Goal: Register for event/course

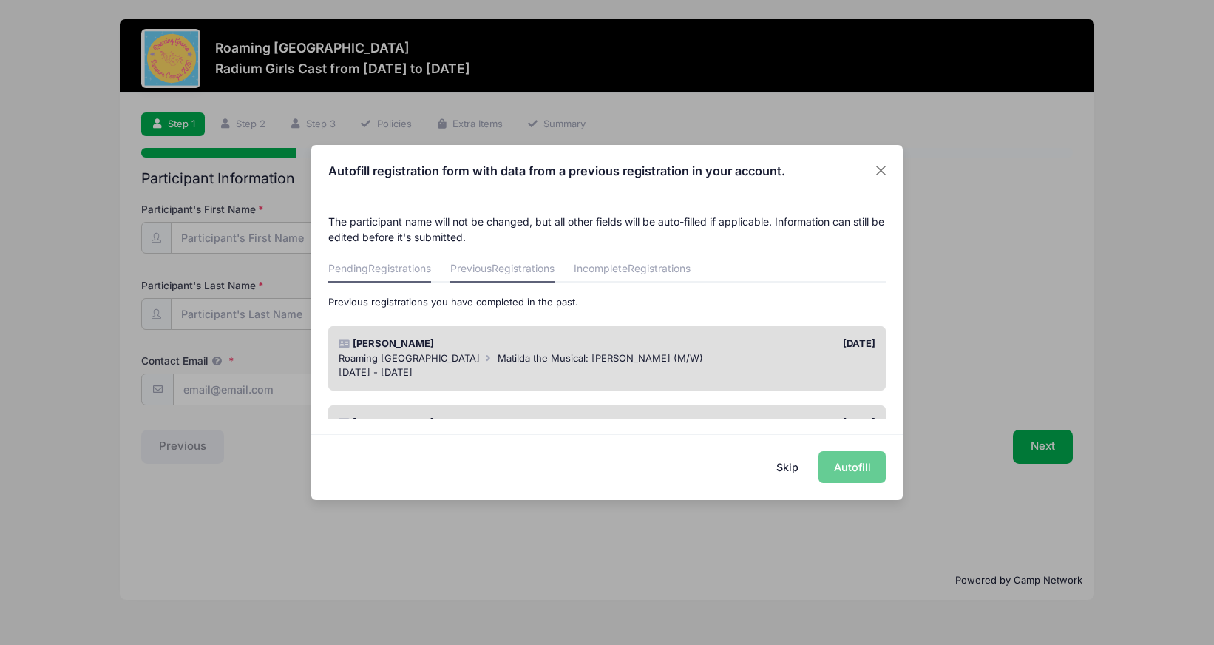
click at [359, 264] on link "Pending Registrations" at bounding box center [379, 269] width 103 height 27
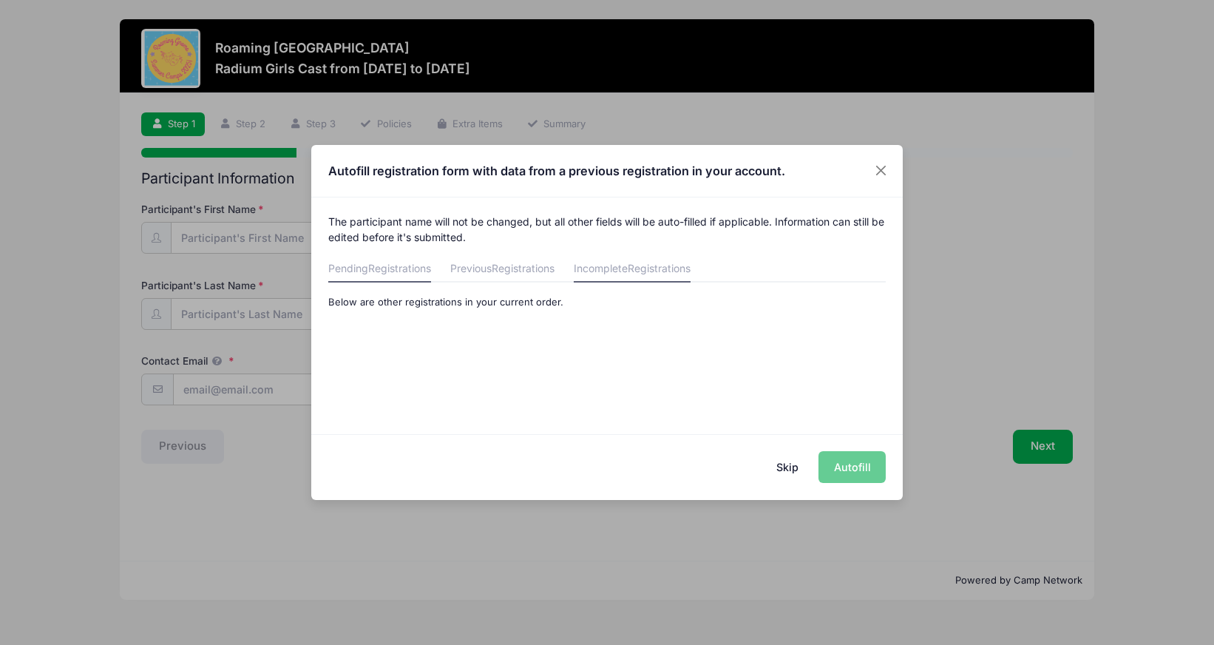
click at [593, 268] on link "Incomplete Registrations" at bounding box center [632, 269] width 117 height 27
click at [535, 268] on span "Registrations" at bounding box center [523, 268] width 63 height 13
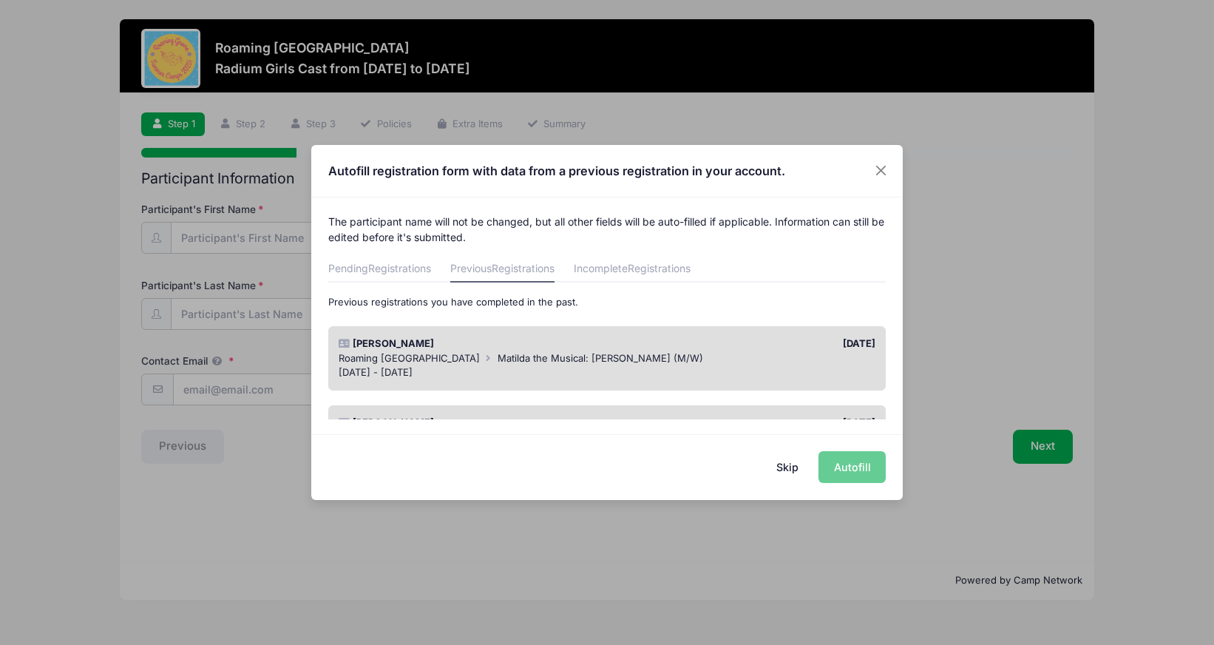
click at [858, 469] on div "Skip Autofill" at bounding box center [606, 467] width 591 height 66
click at [795, 467] on button "Skip" at bounding box center [787, 467] width 52 height 32
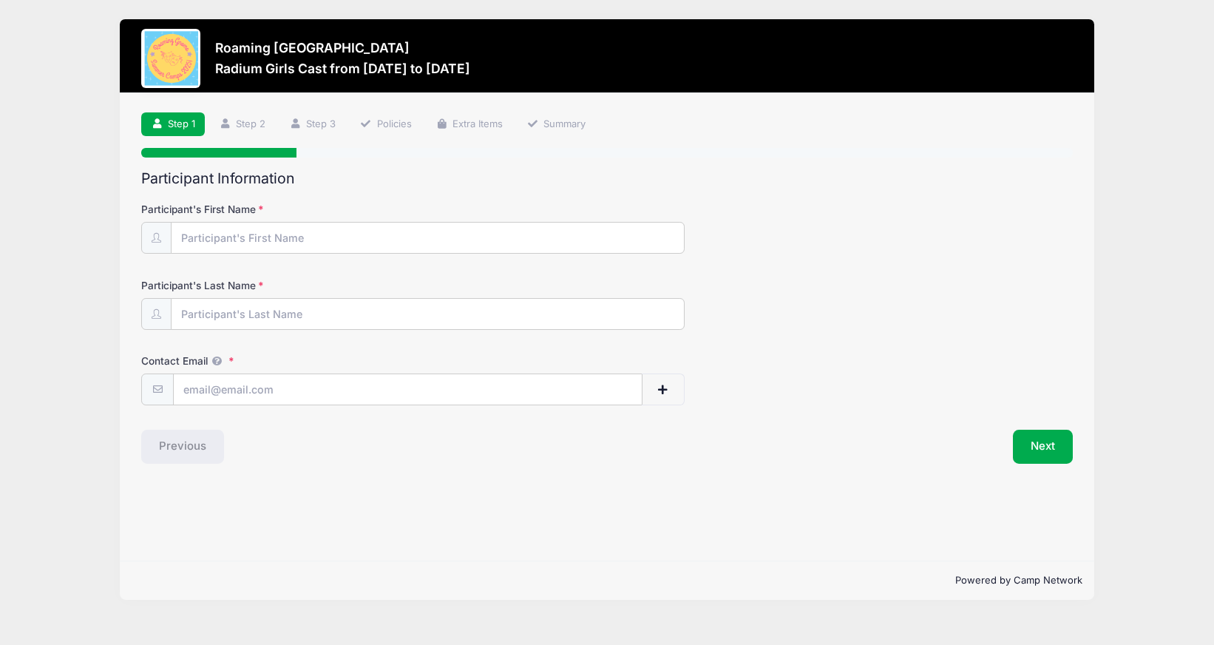
click at [460, 253] on form "Participant's First Name Participant's Last Name Contact Email Contact Email # …" at bounding box center [607, 303] width 932 height 203
type input "[EMAIL_ADDRESS][DOMAIN_NAME]"
click at [498, 231] on input "[EMAIL_ADDRESS][DOMAIN_NAME]" at bounding box center [428, 239] width 512 height 32
click at [407, 307] on input "Participant's Last Name" at bounding box center [428, 315] width 512 height 32
type input "[PERSON_NAME]"
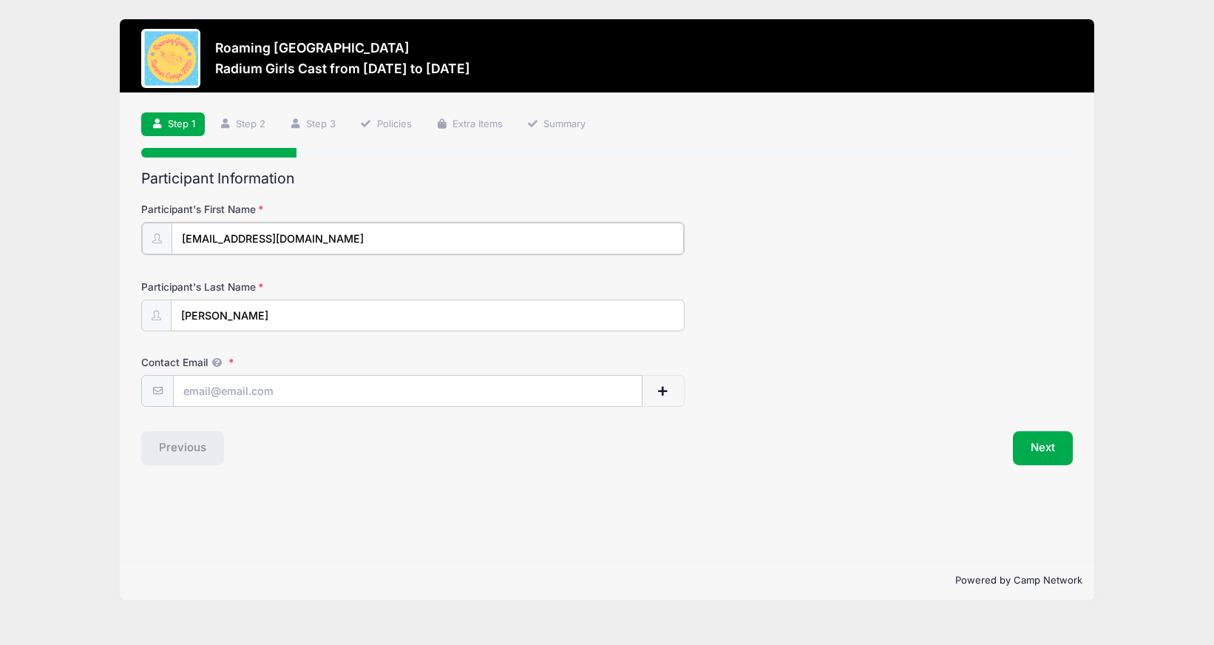
click at [425, 236] on input "[EMAIL_ADDRESS][DOMAIN_NAME]" at bounding box center [428, 239] width 512 height 32
click at [426, 240] on input "[EMAIL_ADDRESS][DOMAIN_NAME]" at bounding box center [428, 239] width 512 height 32
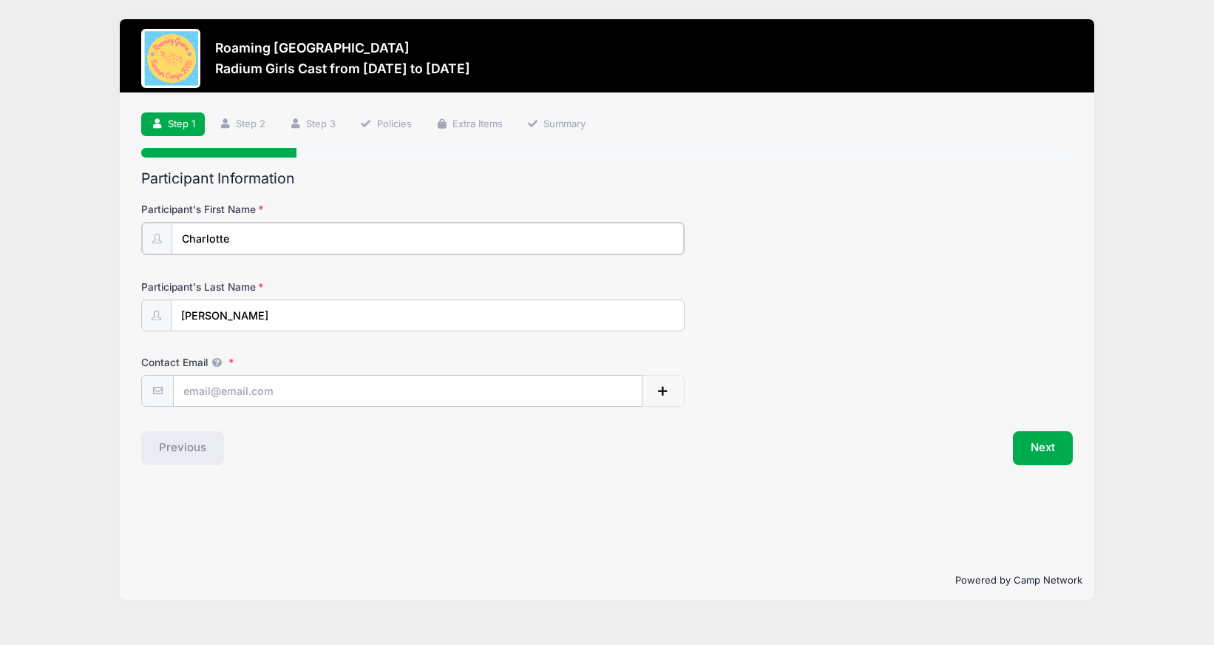
type input "Charlotte"
type input "suz"
type input "[EMAIL_ADDRESS][DOMAIN_NAME]"
click at [1056, 457] on button "Next" at bounding box center [1043, 447] width 60 height 34
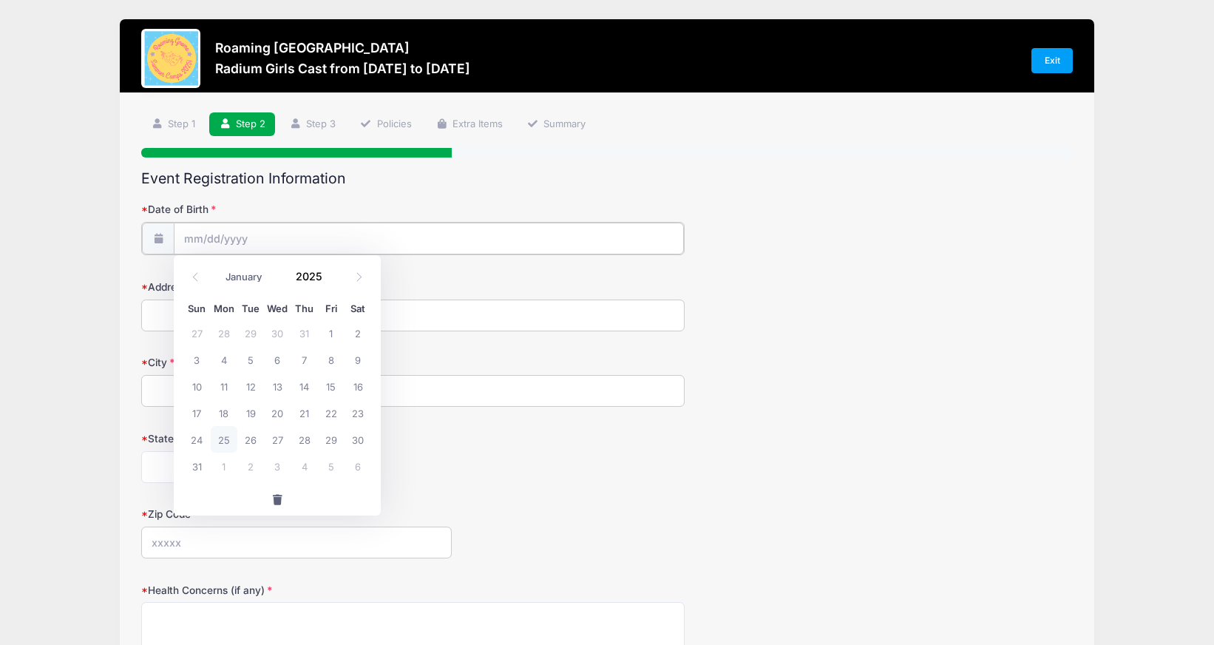
click at [455, 242] on input "Date of Birth" at bounding box center [429, 239] width 510 height 32
click at [400, 236] on input "Date of Birth" at bounding box center [429, 239] width 510 height 32
click at [188, 237] on input "Date of Birth" at bounding box center [429, 239] width 510 height 32
click at [197, 273] on icon at bounding box center [196, 277] width 10 height 10
select select "10"
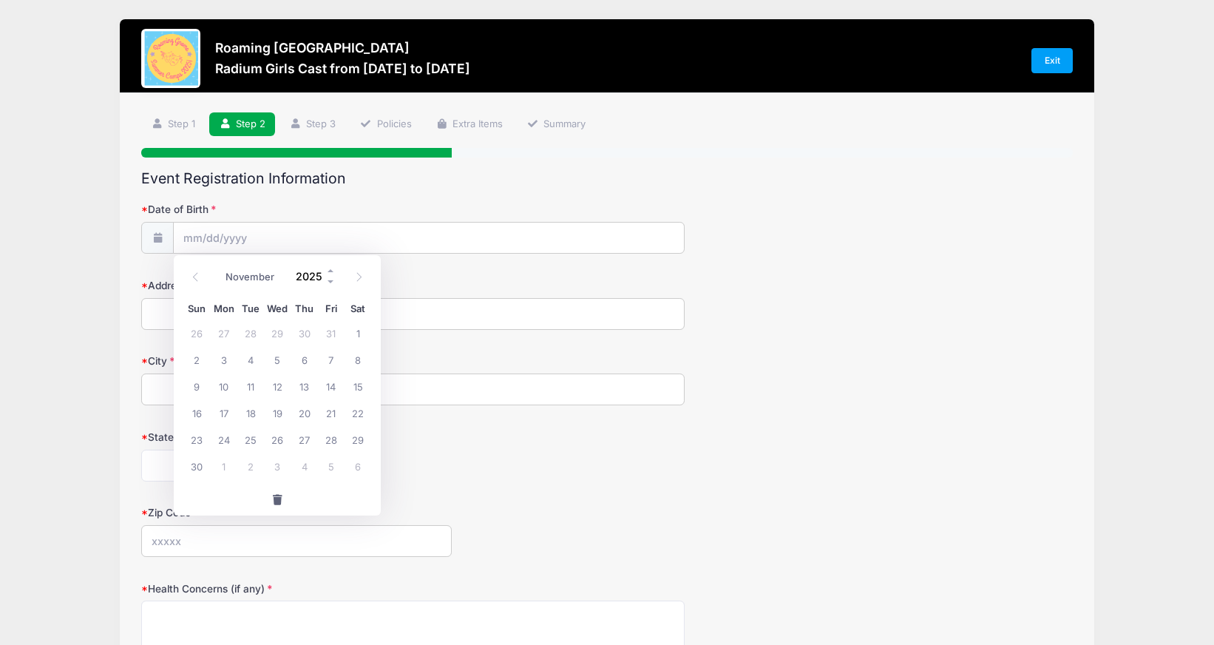
click at [304, 279] on input "2025" at bounding box center [312, 276] width 48 height 22
click at [330, 269] on span at bounding box center [331, 270] width 10 height 11
click at [333, 285] on span at bounding box center [331, 281] width 10 height 11
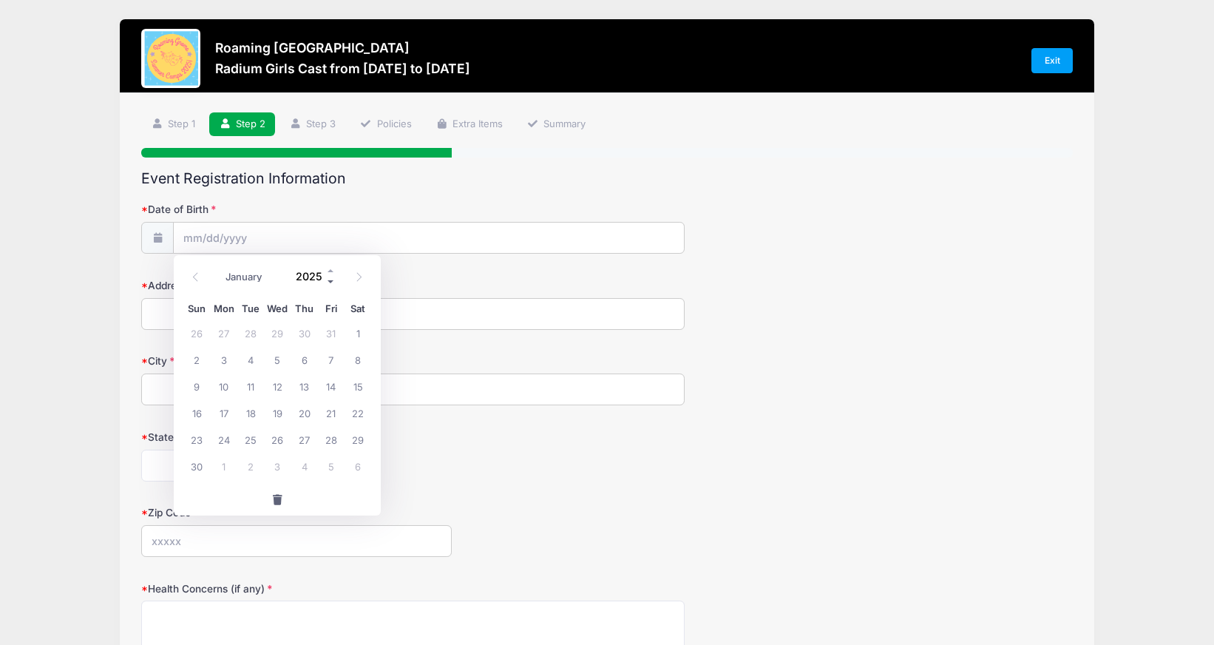
click at [333, 285] on span at bounding box center [331, 281] width 10 height 11
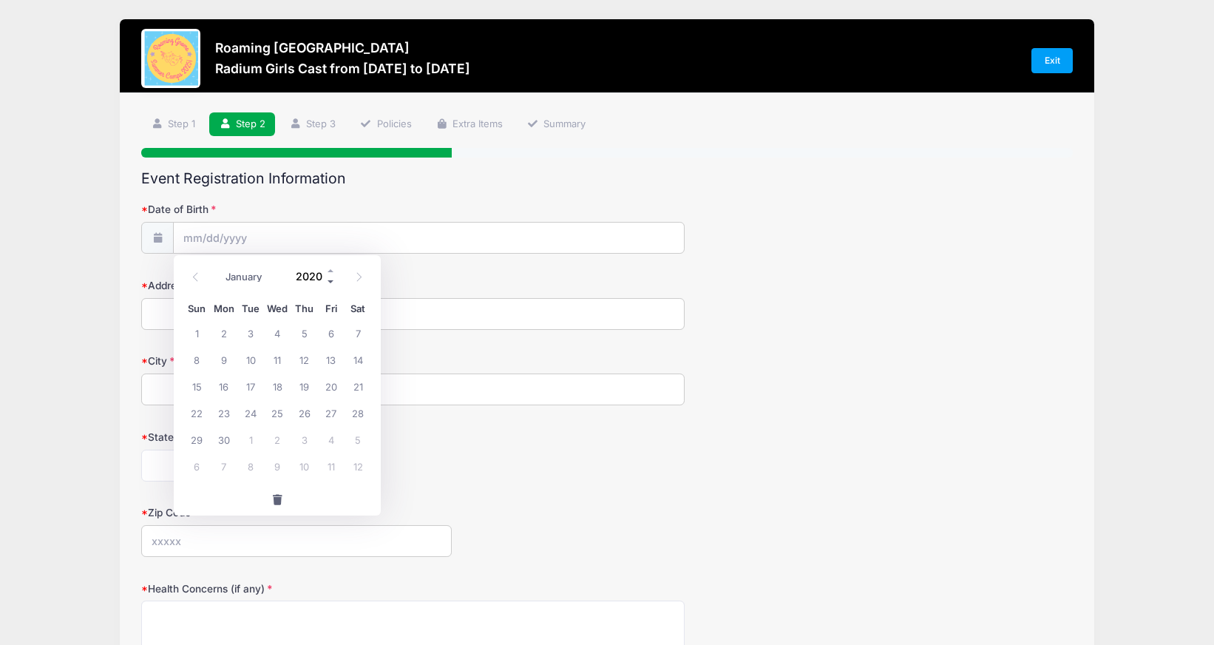
click at [333, 285] on span at bounding box center [331, 281] width 10 height 11
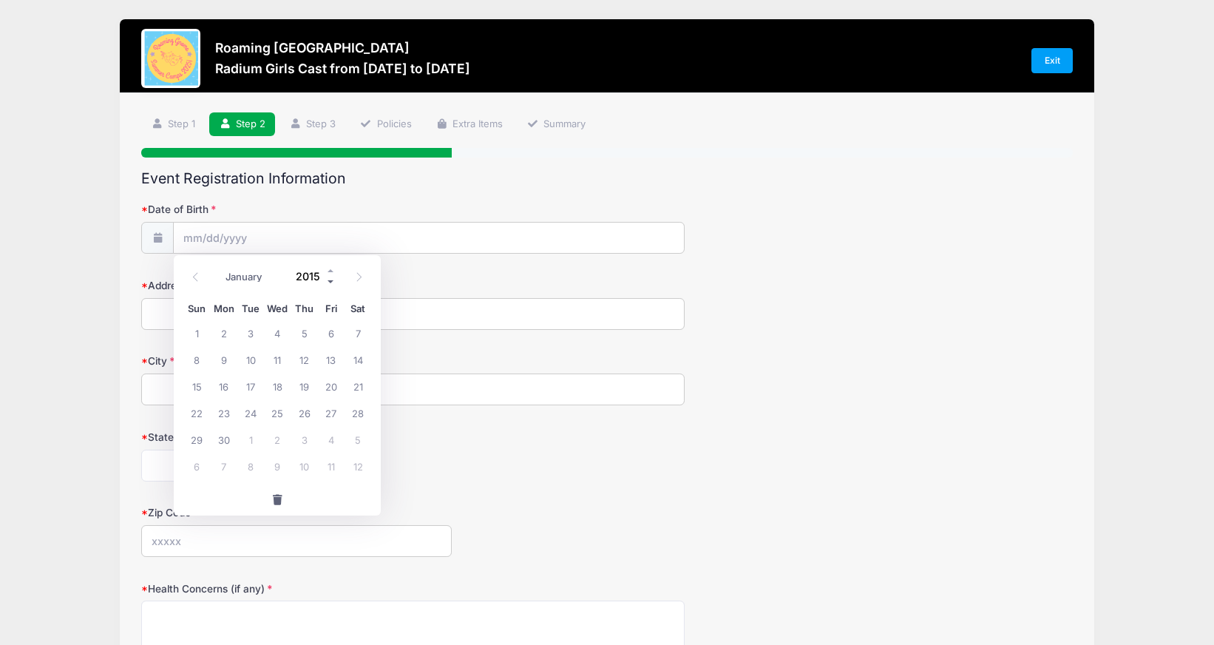
click at [333, 285] on span at bounding box center [331, 281] width 10 height 11
type input "2012"
click at [251, 415] on span "20" at bounding box center [250, 412] width 27 height 27
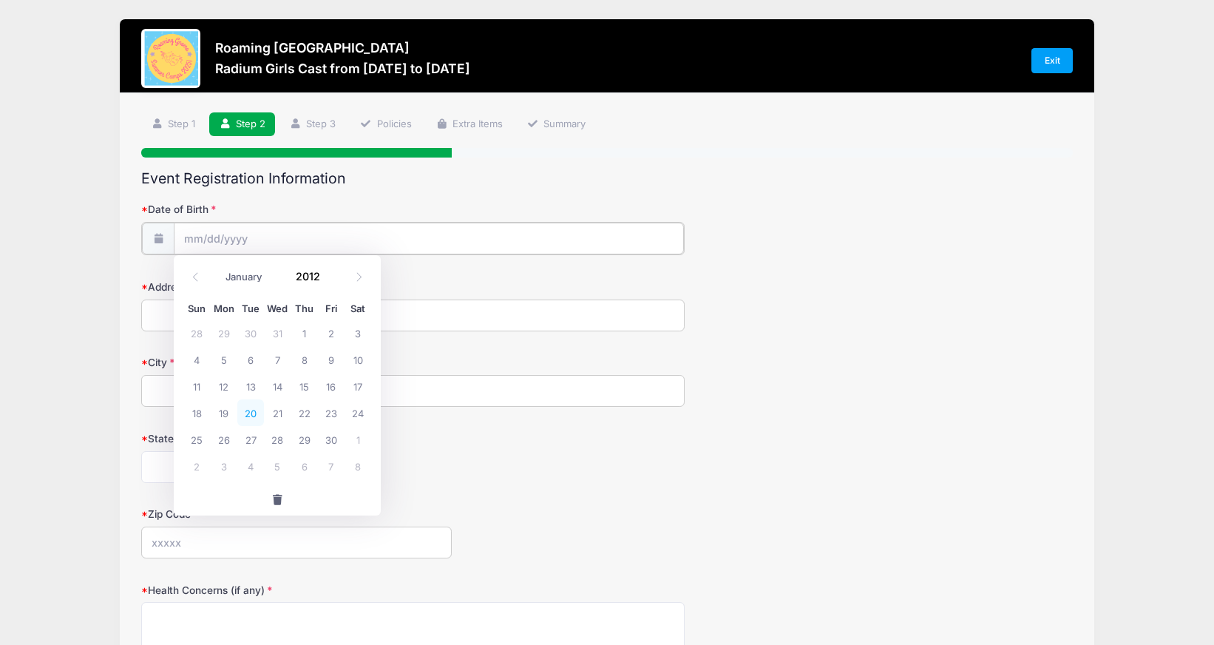
type input "11/20/2012"
type input "6210 E 17th Ave Pkwy"
type input "Denver"
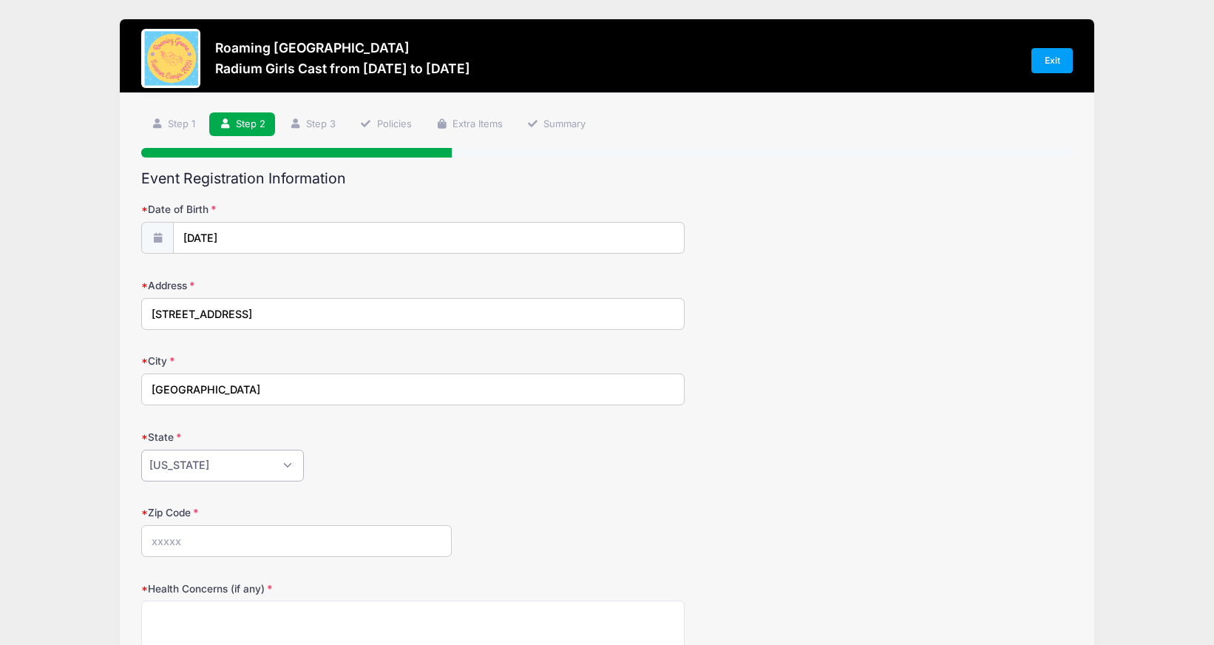
select select "CO"
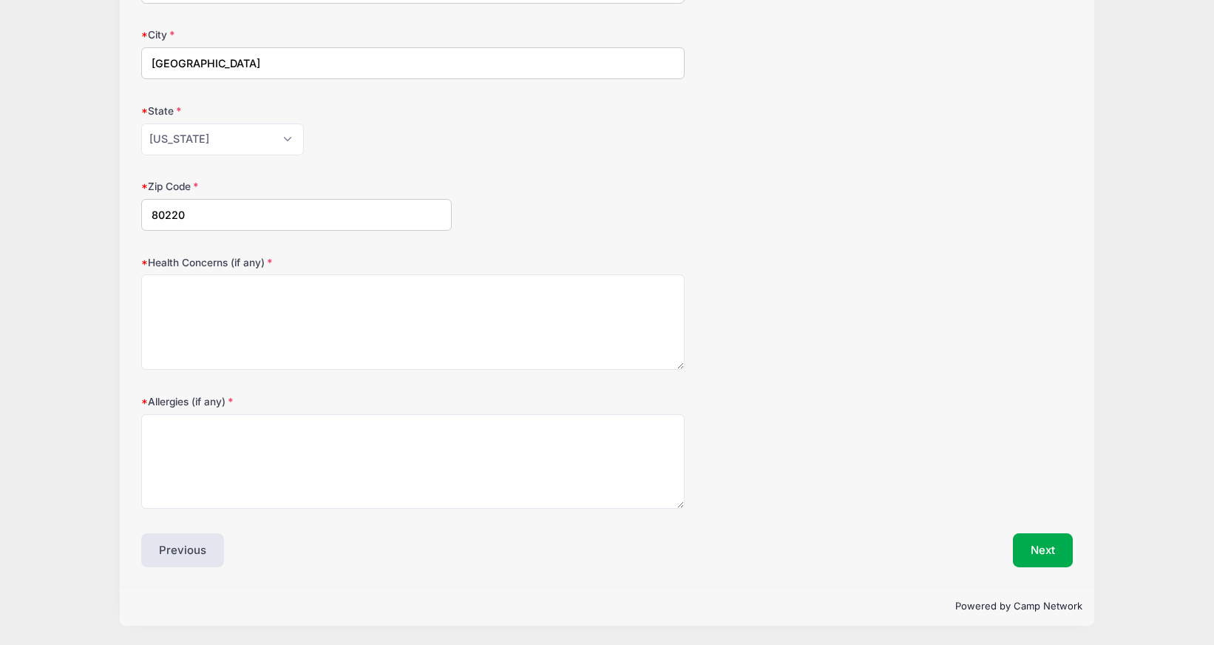
scroll to position [322, 0]
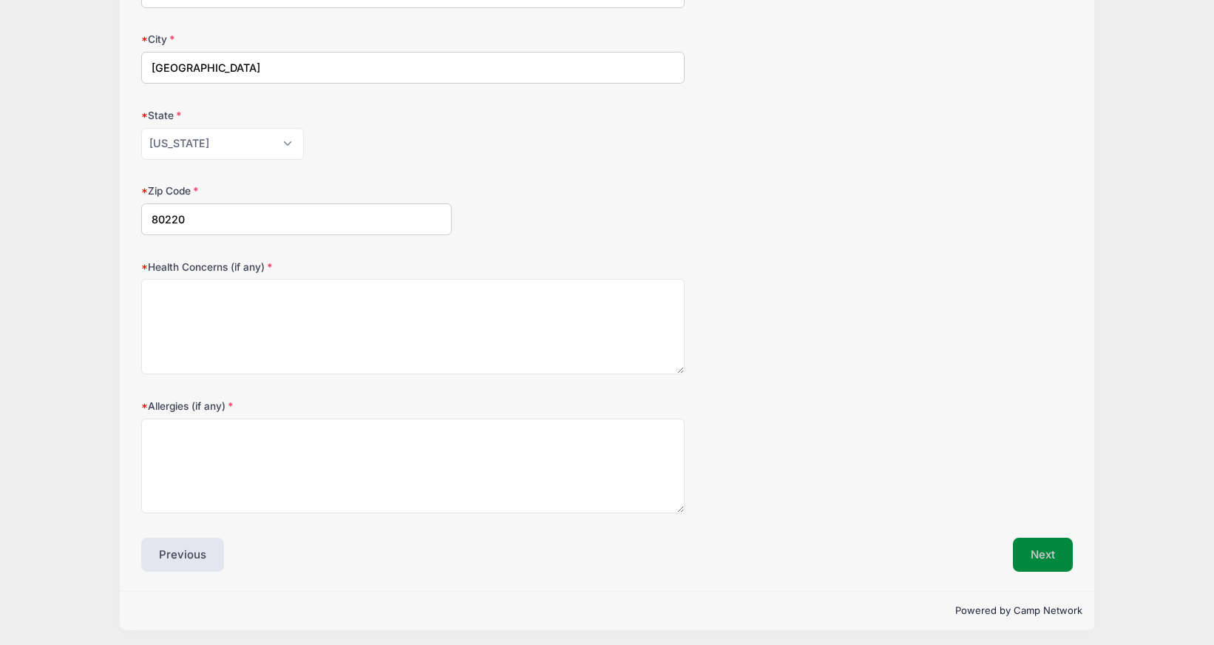
type input "80220"
click at [1060, 557] on button "Next" at bounding box center [1043, 554] width 60 height 34
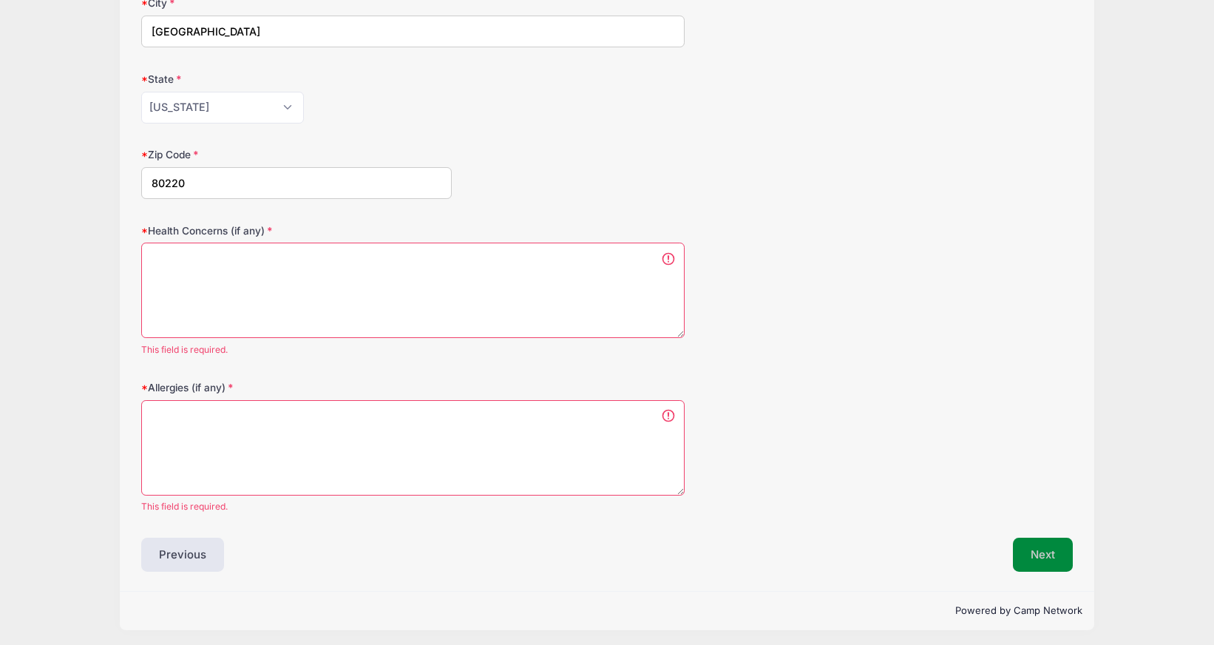
scroll to position [0, 0]
click at [651, 305] on textarea "Health Concerns (if any)" at bounding box center [412, 289] width 543 height 95
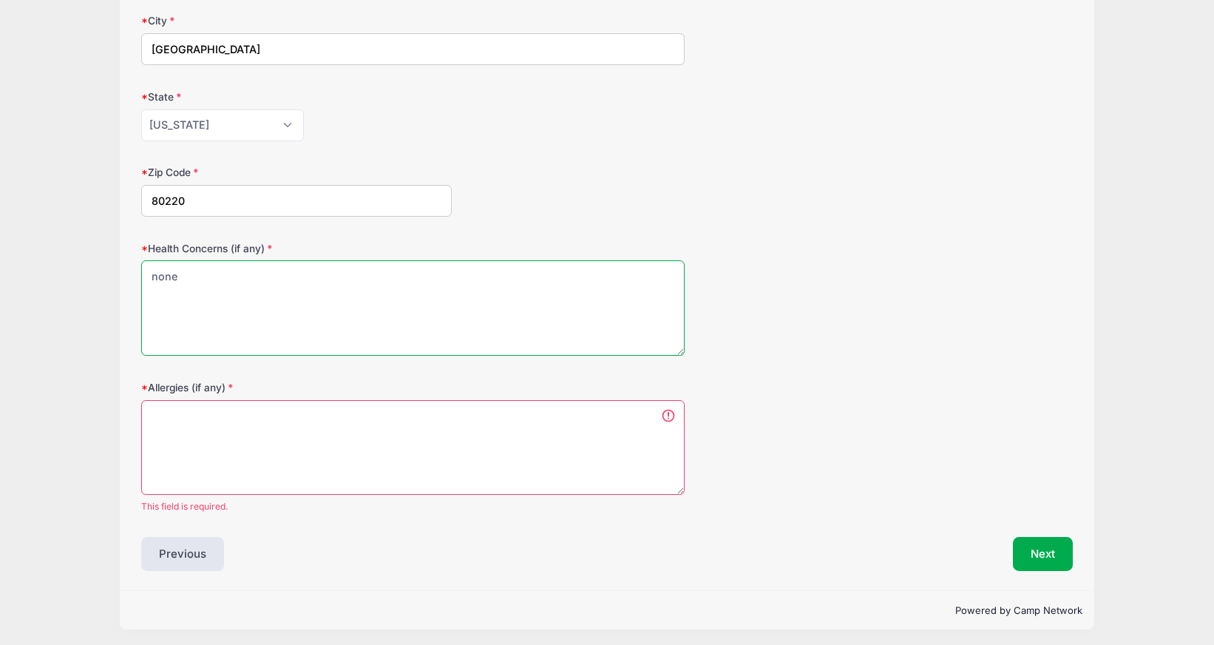
type textarea "none"
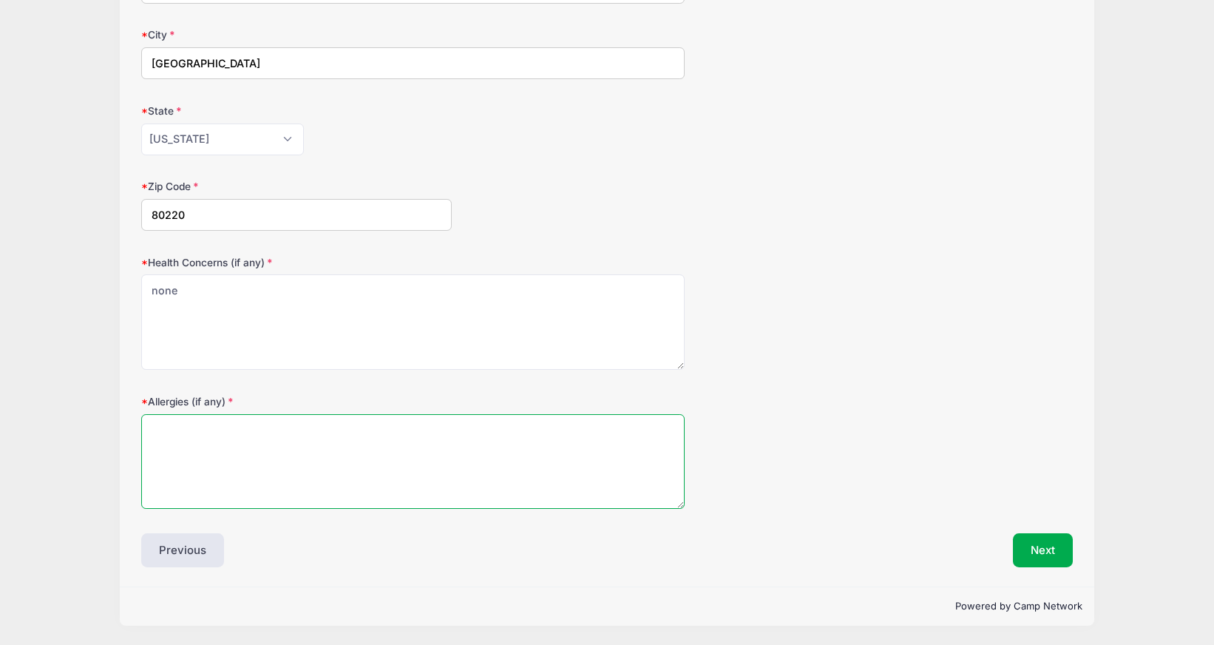
scroll to position [322, 0]
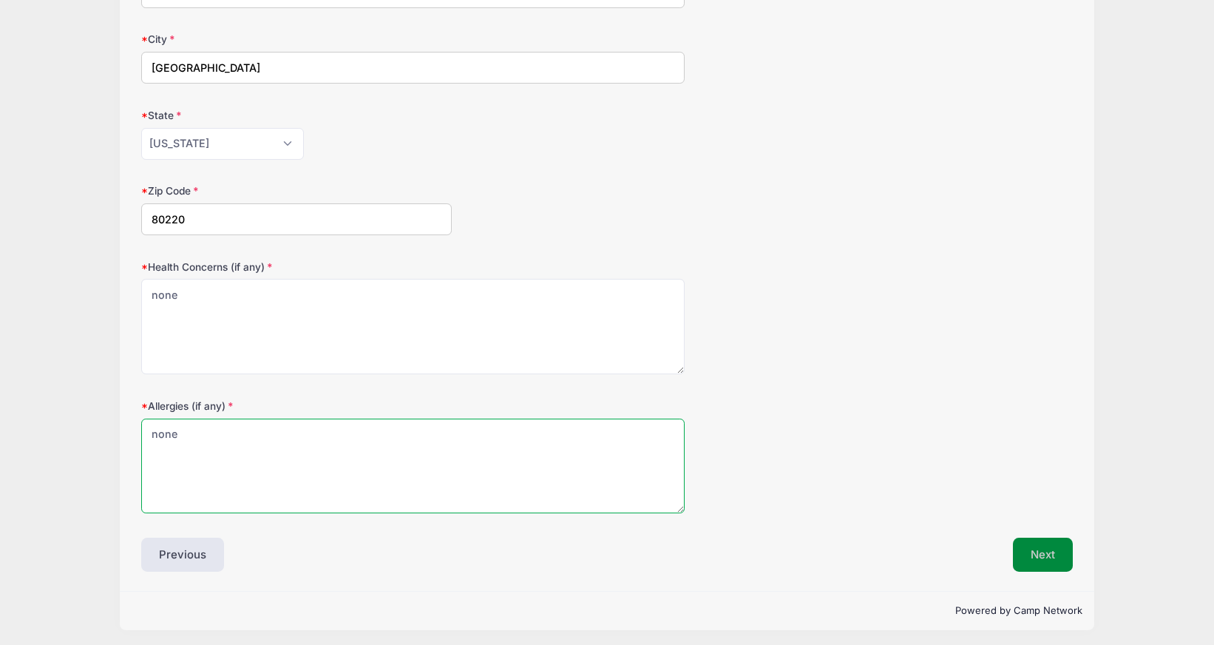
type textarea "none"
click at [1034, 549] on button "Next" at bounding box center [1043, 554] width 60 height 34
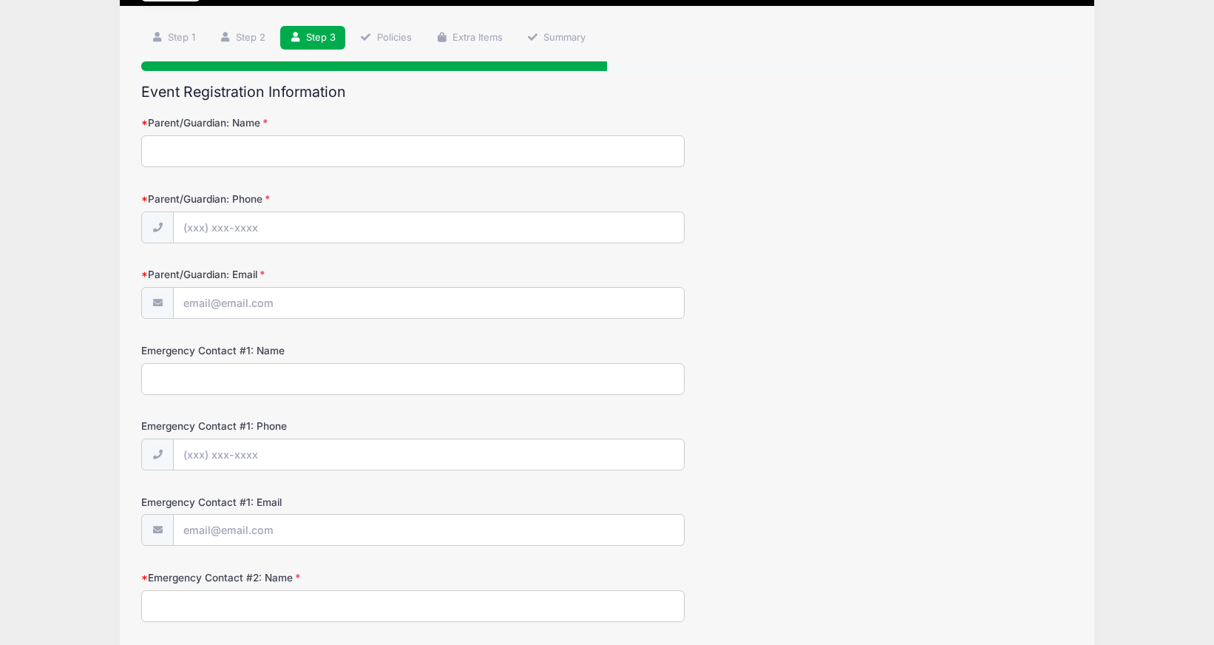
scroll to position [0, 0]
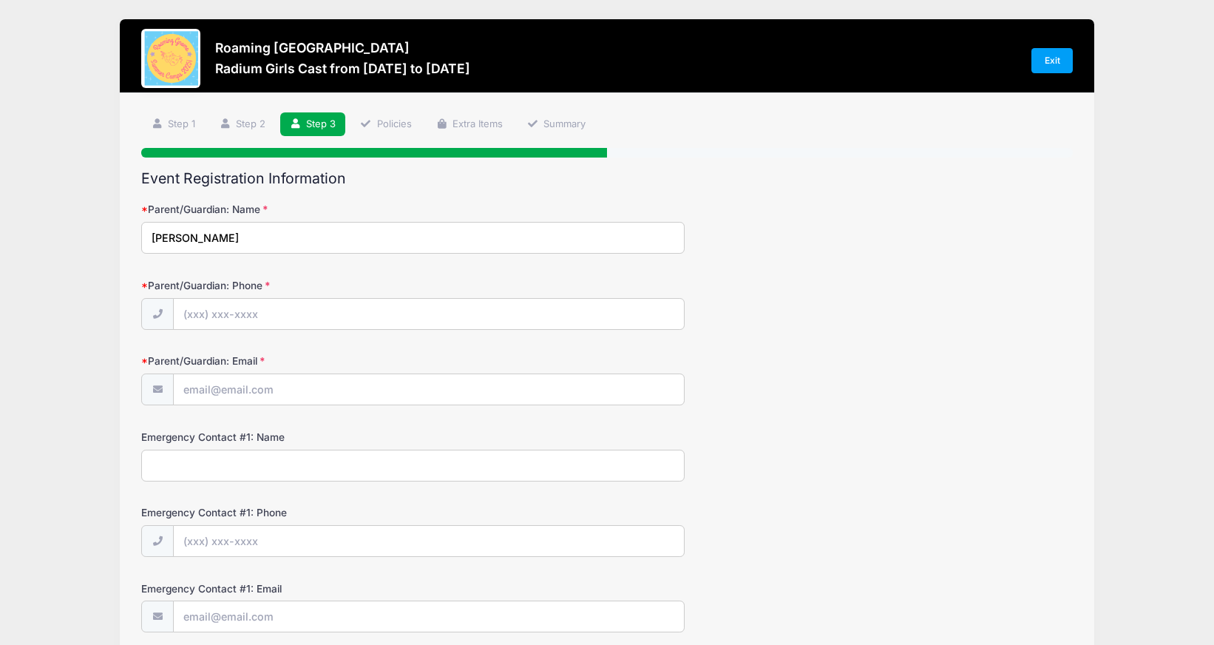
click at [576, 226] on input "Suzanne" at bounding box center [412, 238] width 543 height 32
click at [577, 234] on input "Suzanne" at bounding box center [412, 238] width 543 height 32
type input "Suzanne Beckley"
type input "(303) 809-2416"
type input "su"
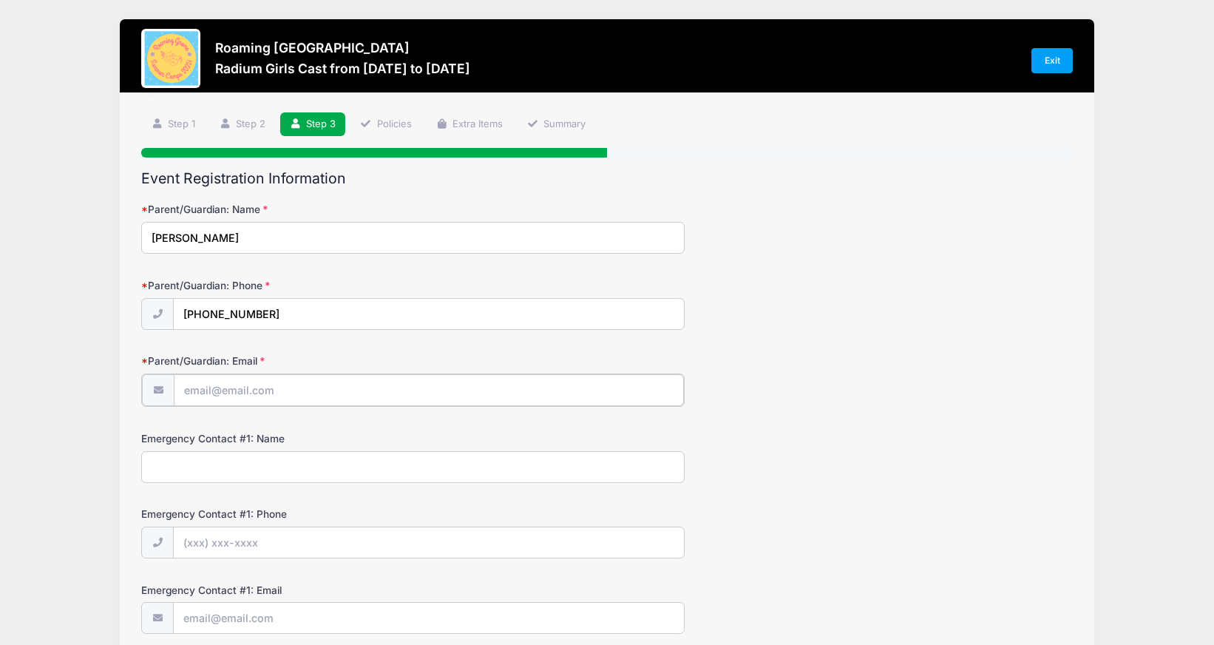
type input "[EMAIL_ADDRESS][DOMAIN_NAME]"
type input "Suzanne Beckley"
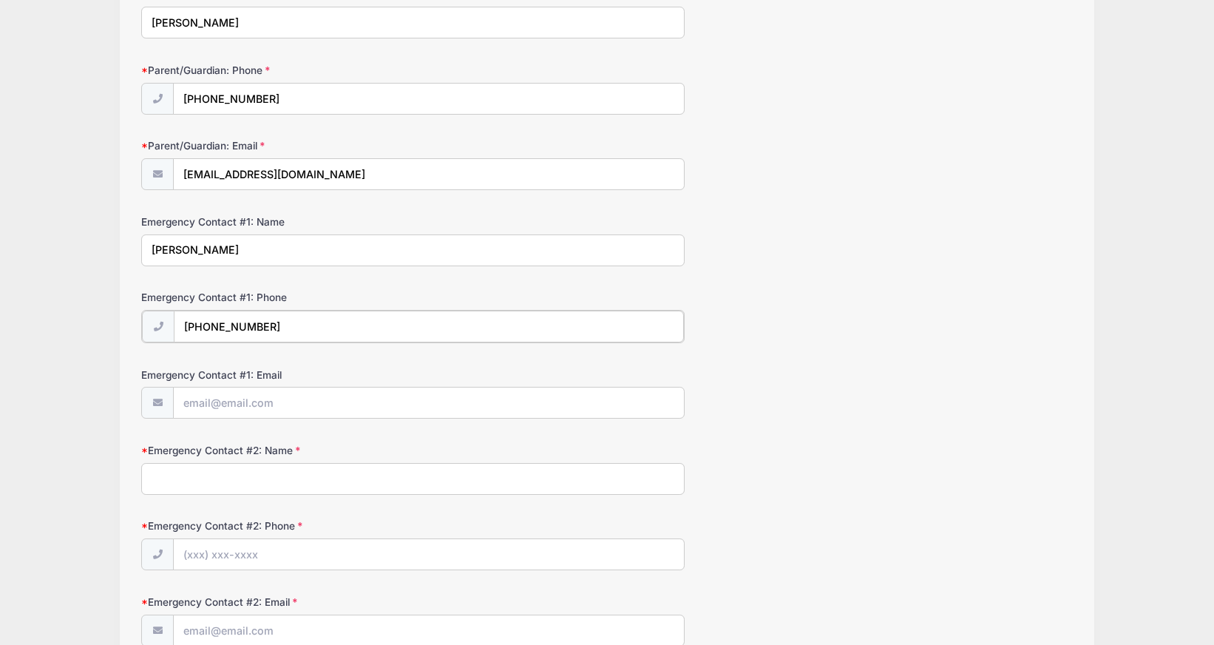
scroll to position [227, 0]
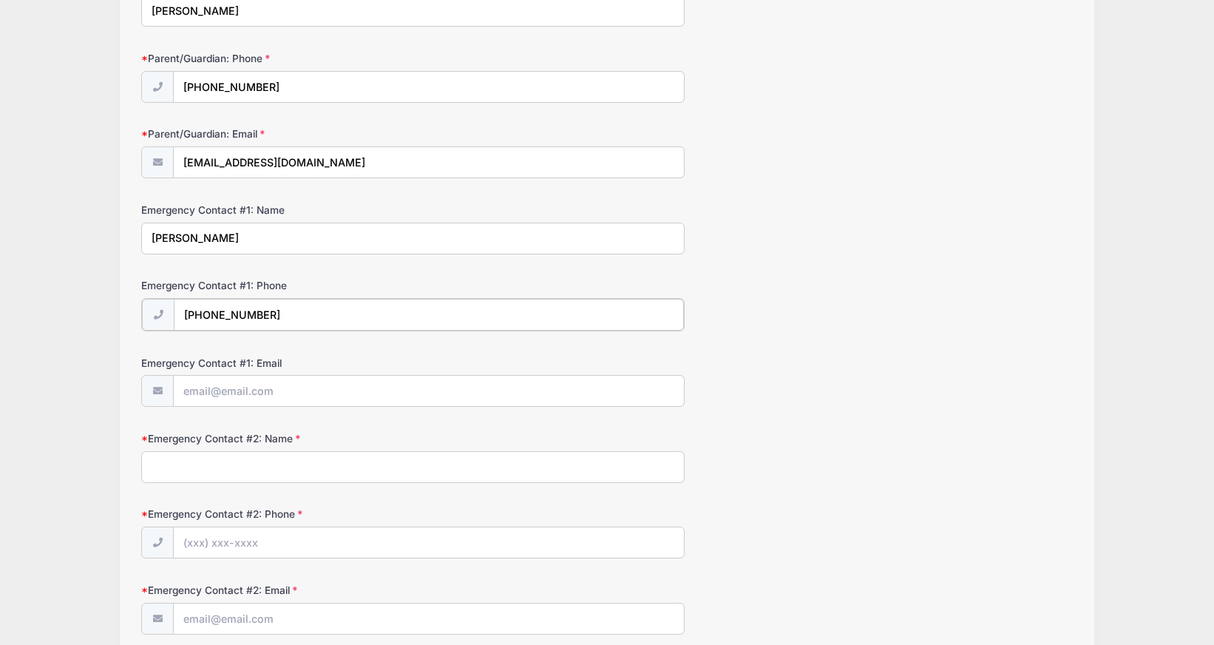
type input "(303) 809-2416"
type input "[EMAIL_ADDRESS][DOMAIN_NAME]"
type input "Scott Beckley"
type input "(303) 956-8670"
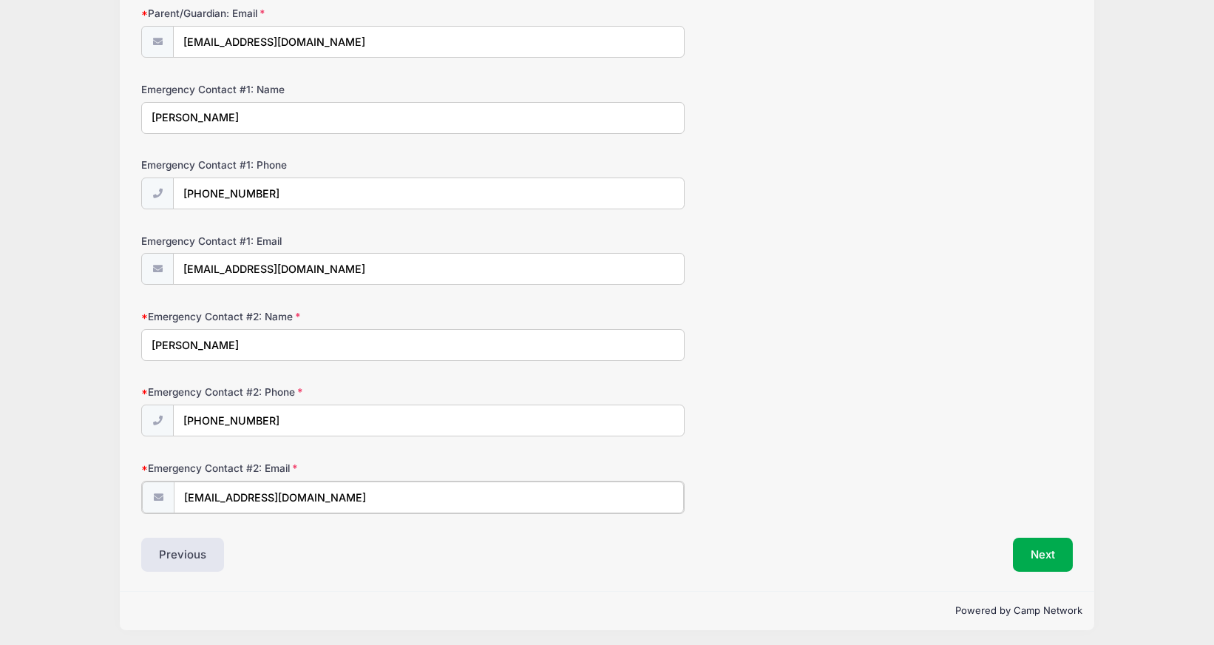
scroll to position [347, 0]
type input "scott_beckley@comcast.net"
click at [1048, 557] on button "Next" at bounding box center [1043, 555] width 60 height 34
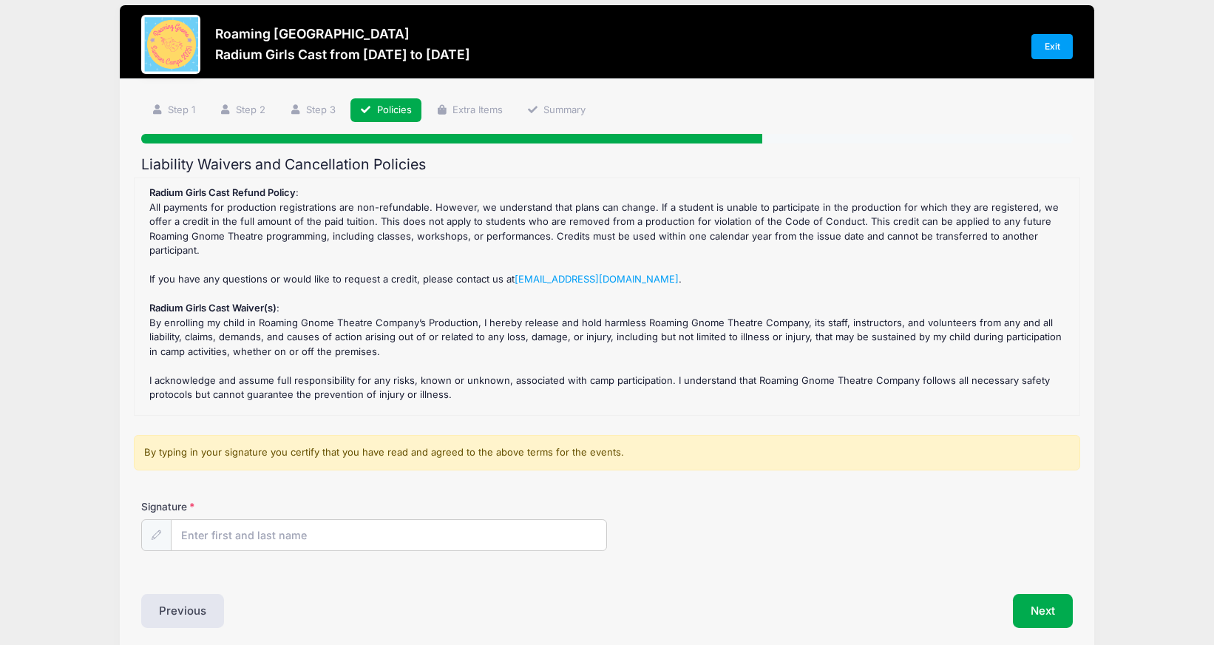
scroll to position [0, 0]
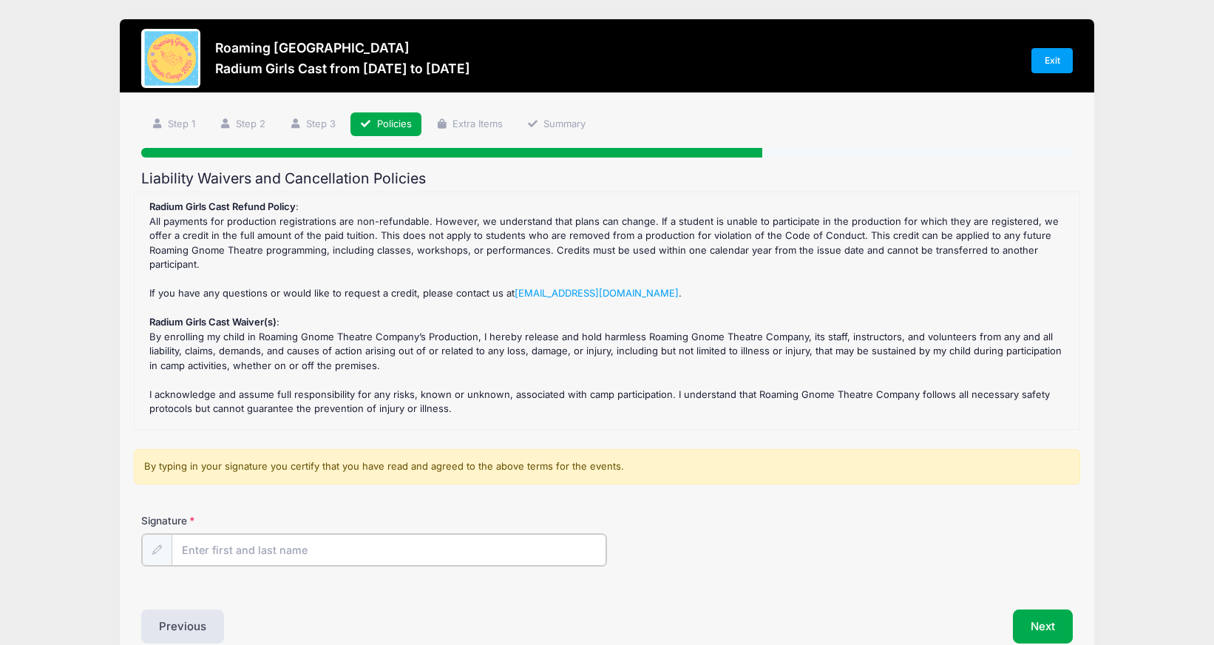
click at [527, 546] on input "Signature" at bounding box center [389, 550] width 435 height 32
type input "Suzanne Beckley"
click at [1028, 632] on button "Next" at bounding box center [1043, 625] width 60 height 34
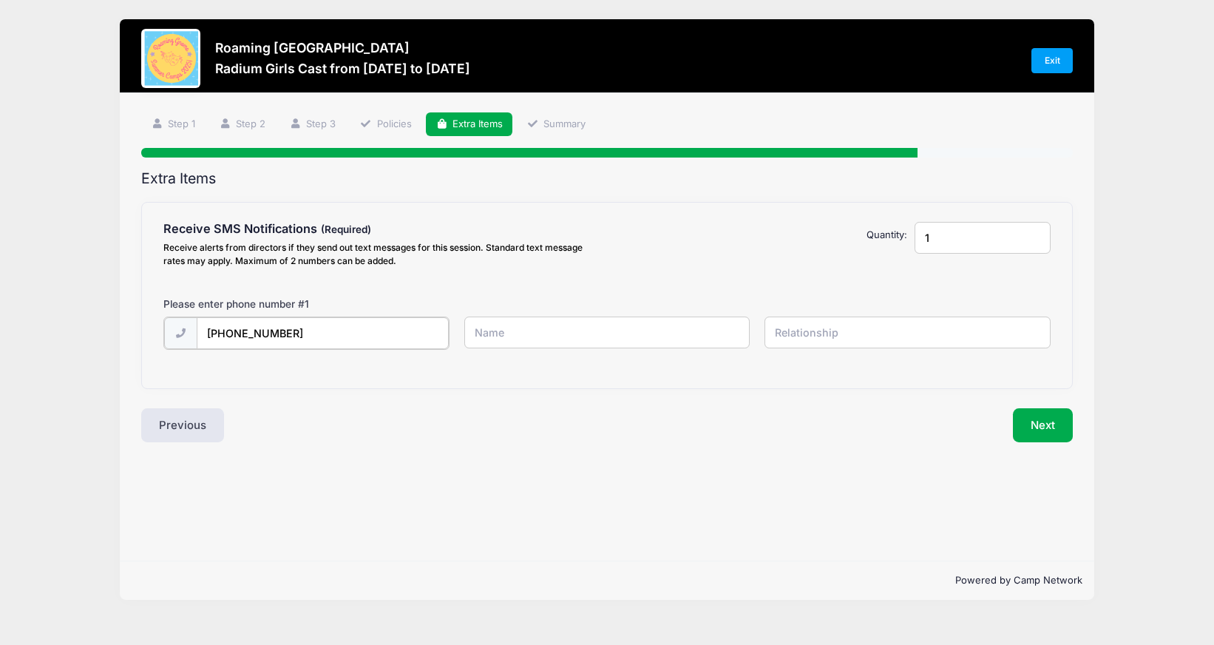
type input "(303) 809-2416"
type input "Suzanne Beckley"
click at [0, 0] on input "text" at bounding box center [0, 0] width 0 height 0
type input "mother"
click at [1044, 424] on button "Next" at bounding box center [1043, 424] width 60 height 34
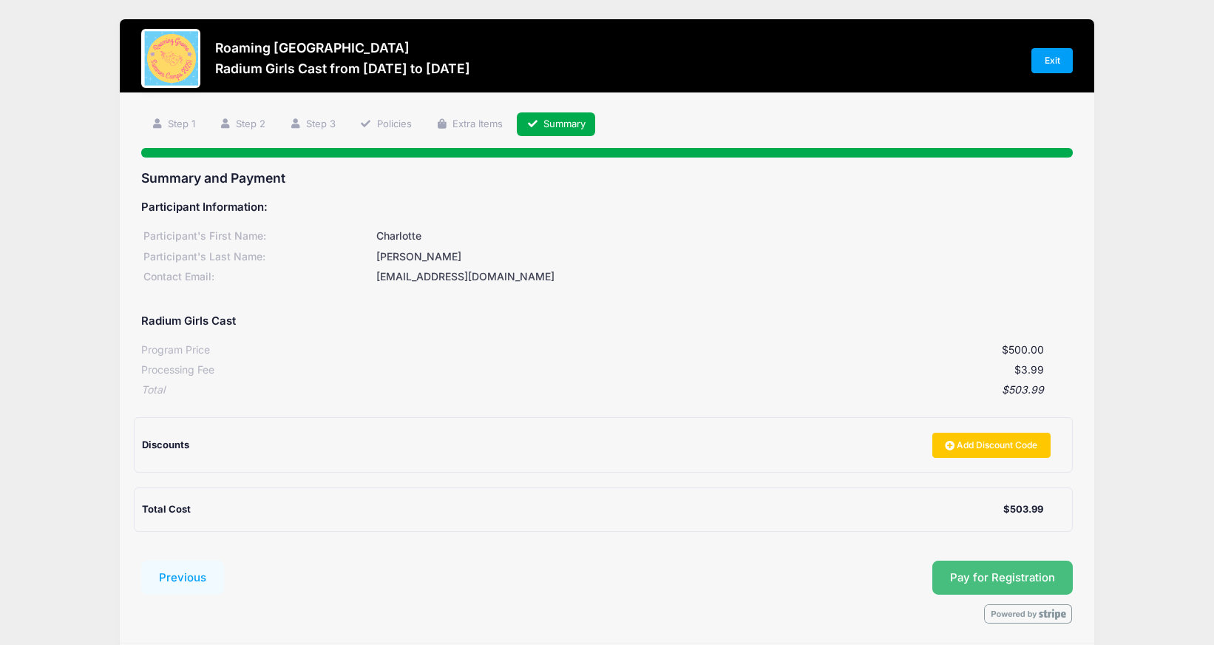
click at [955, 574] on span "Pay for Registration" at bounding box center [1002, 577] width 105 height 13
